Goal: Task Accomplishment & Management: Use online tool/utility

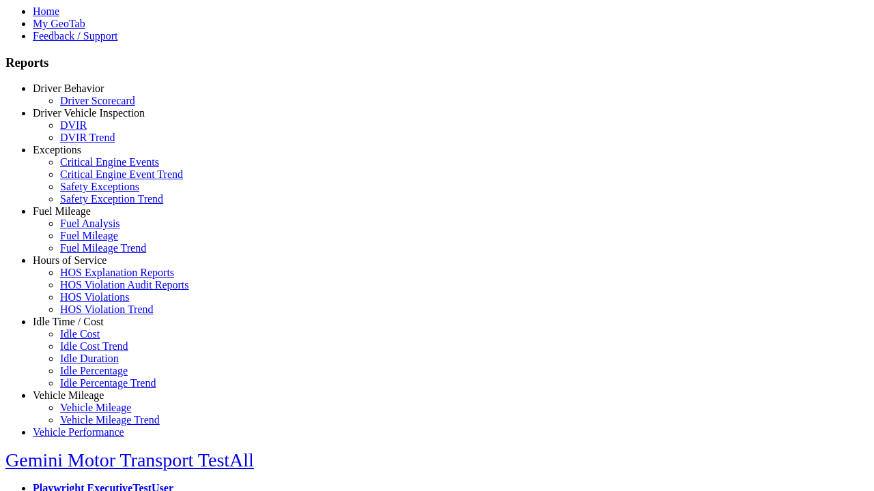
click at [78, 266] on link "Hours of Service" at bounding box center [70, 261] width 74 height 12
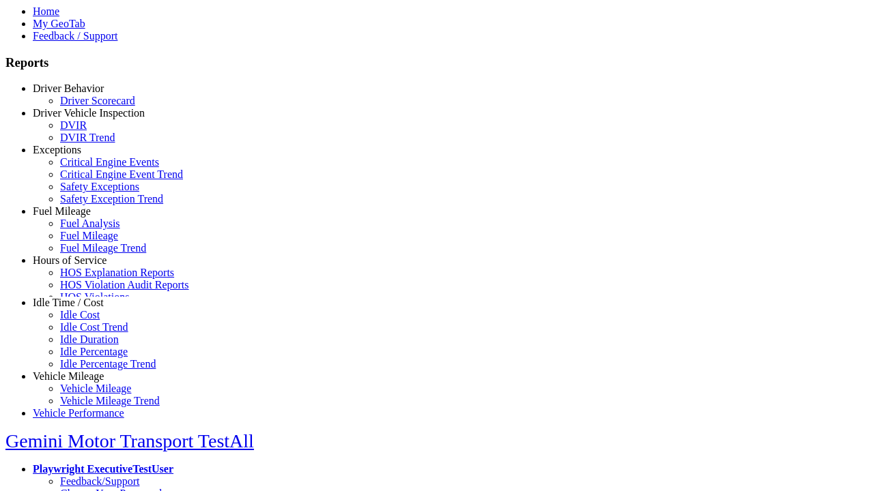
click at [89, 278] on link "HOS Explanation Reports" at bounding box center [117, 273] width 114 height 12
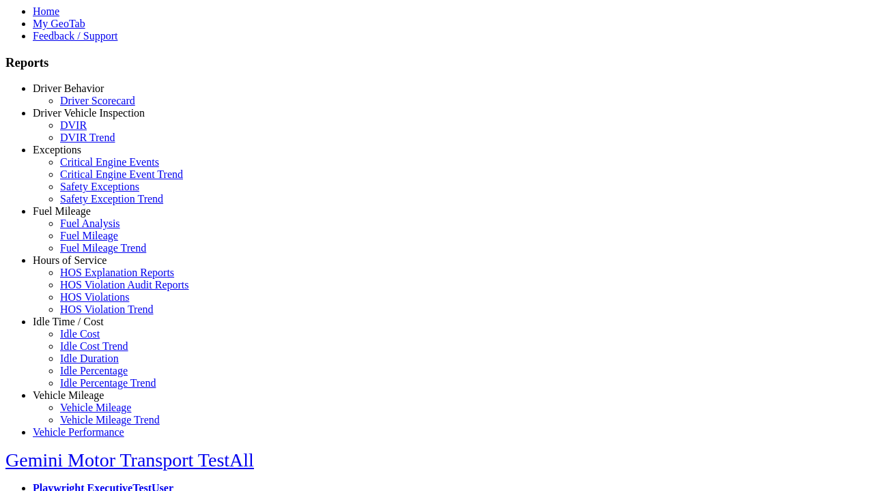
scroll to position [384, 0]
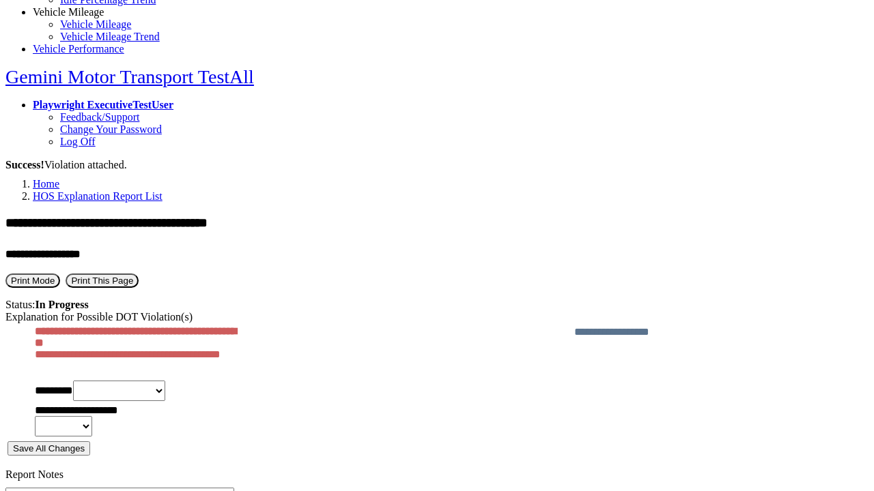
type textarea "**********"
